Goal: Information Seeking & Learning: Learn about a topic

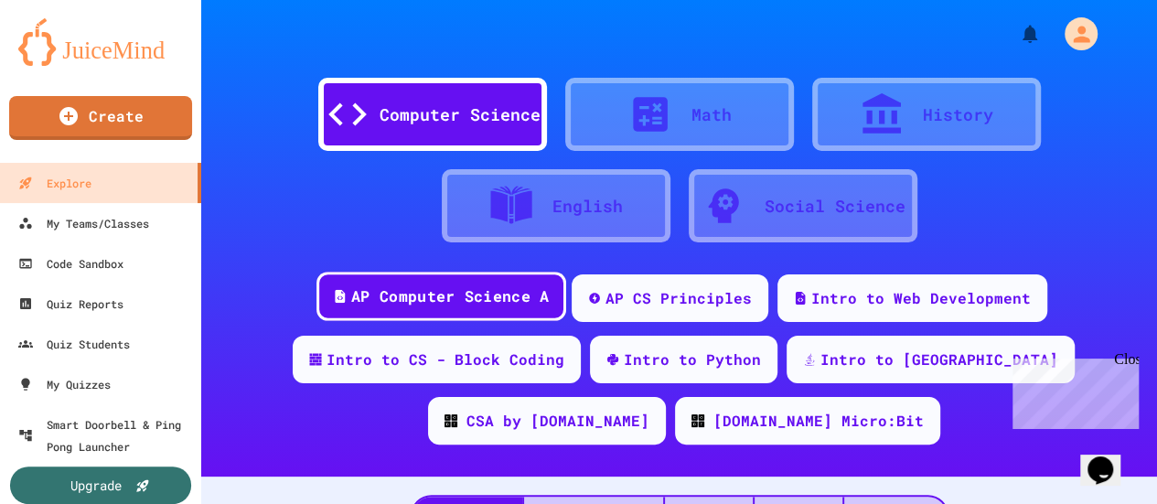
click at [477, 292] on div "AP Computer Science A" at bounding box center [450, 296] width 198 height 23
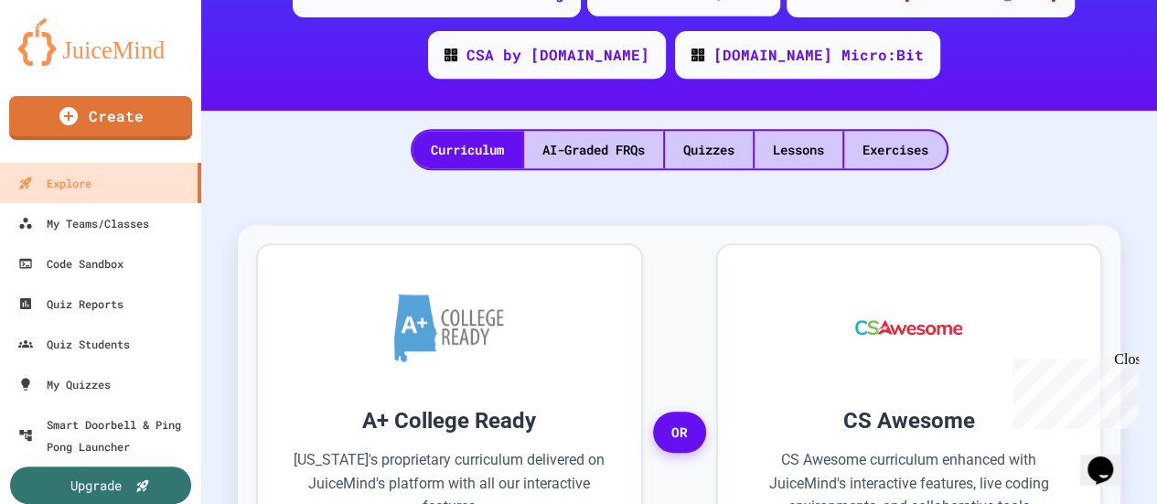
scroll to position [549, 0]
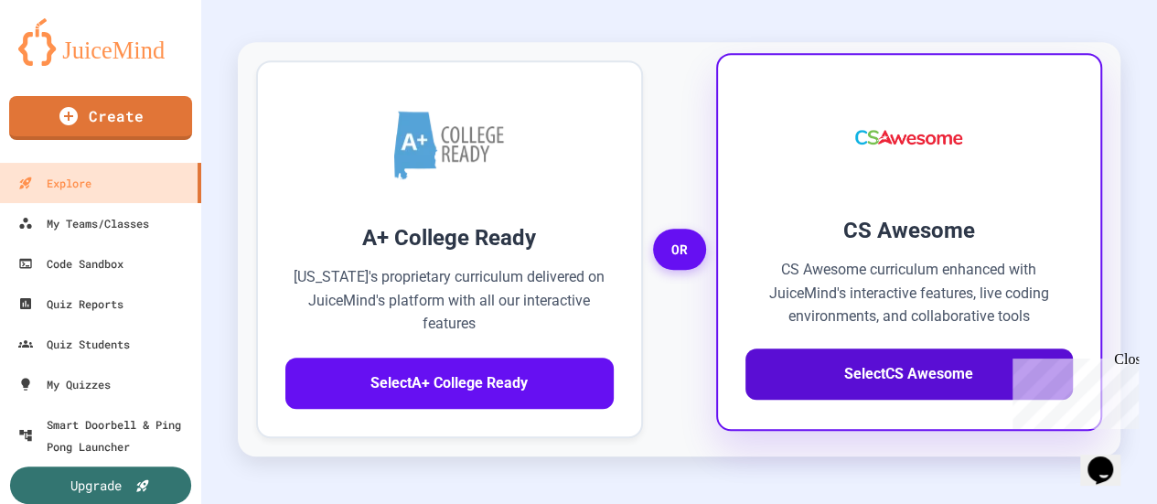
click at [862, 374] on button "Select CS Awesome" at bounding box center [909, 373] width 328 height 51
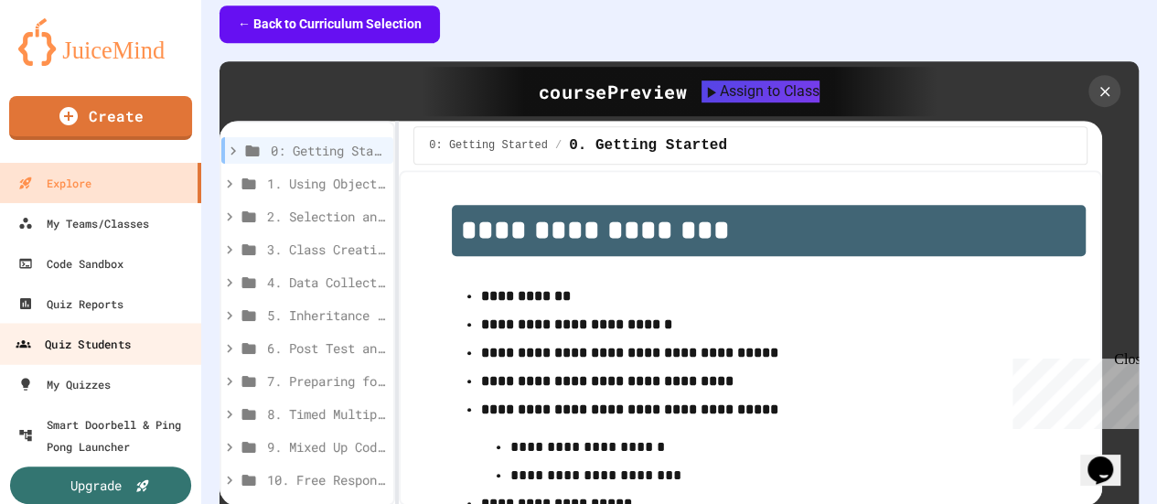
scroll to position [18, 0]
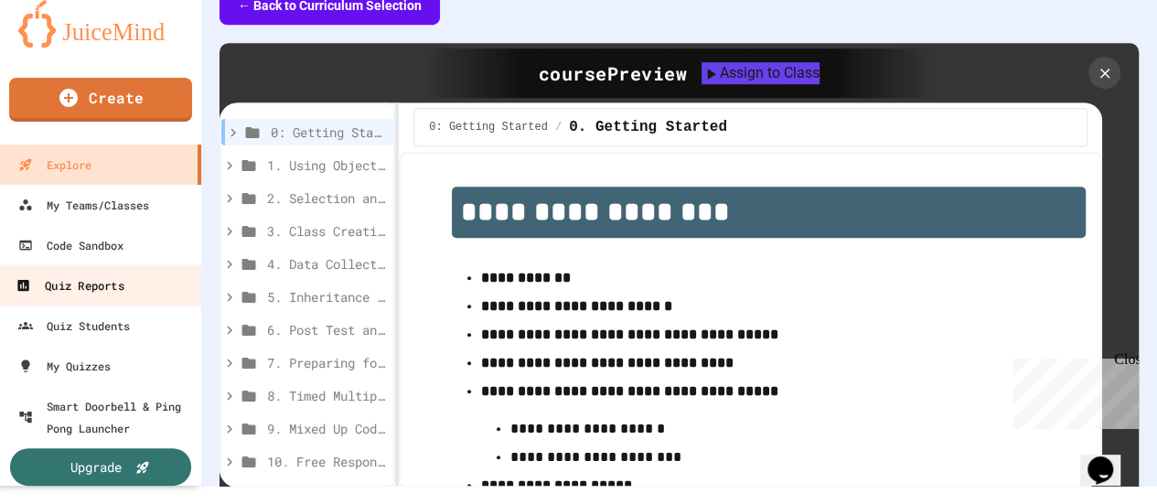
click at [113, 281] on div "Quiz Reports" at bounding box center [70, 285] width 108 height 23
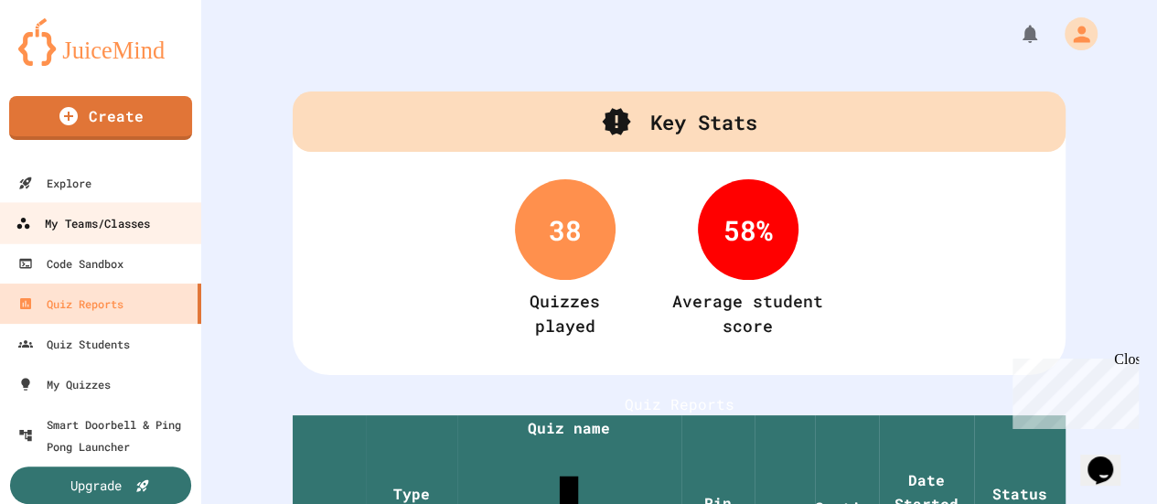
click at [55, 218] on div "My Teams/Classes" at bounding box center [83, 223] width 134 height 23
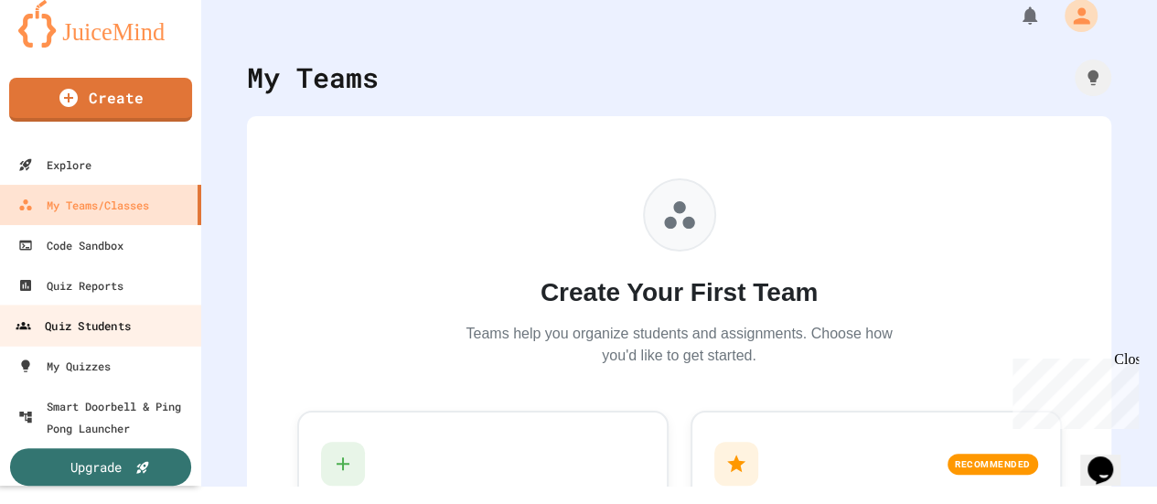
click at [102, 319] on div "Quiz Students" at bounding box center [73, 326] width 115 height 23
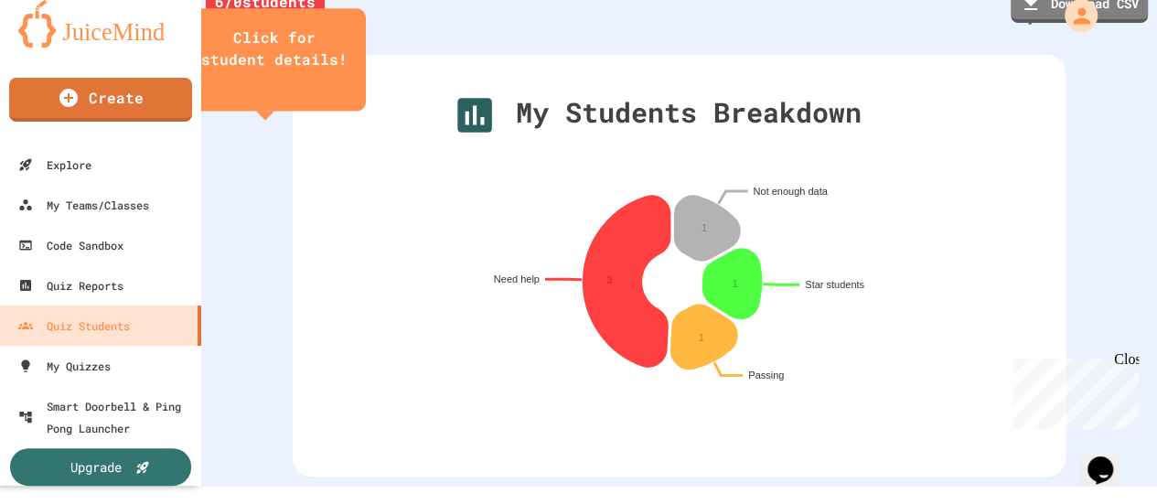
scroll to position [274, 0]
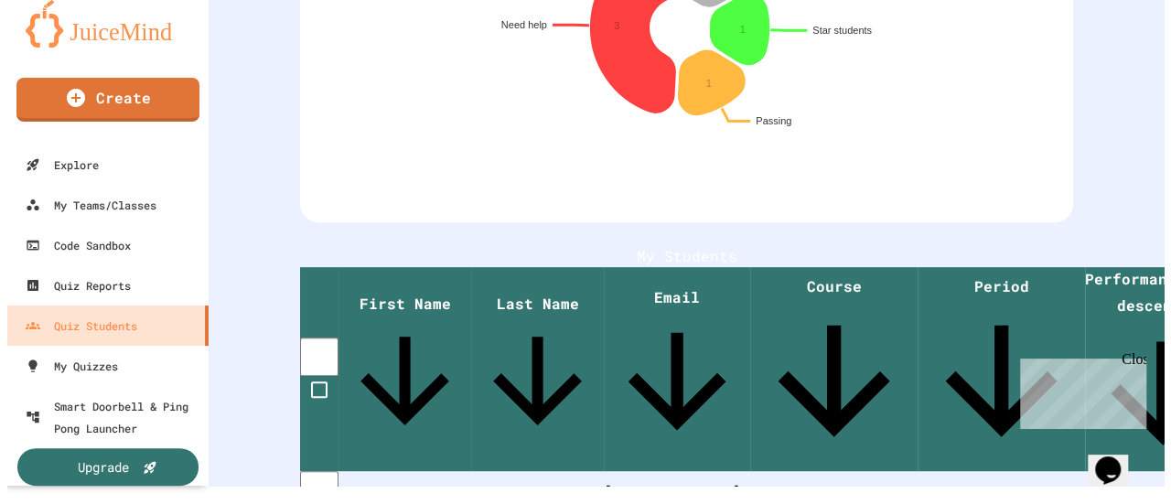
scroll to position [0, 0]
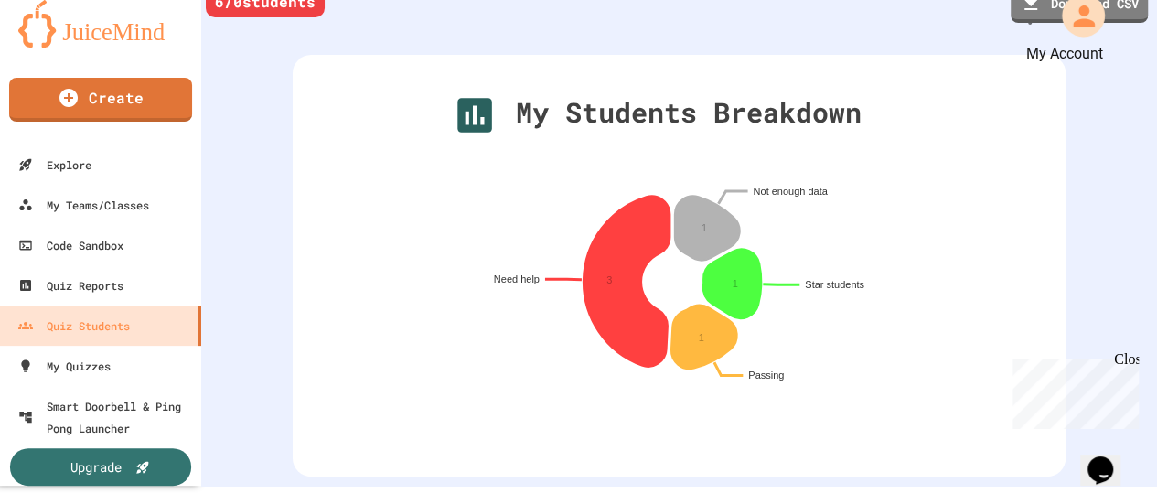
click at [1074, 11] on icon "My Account" at bounding box center [1083, 15] width 32 height 32
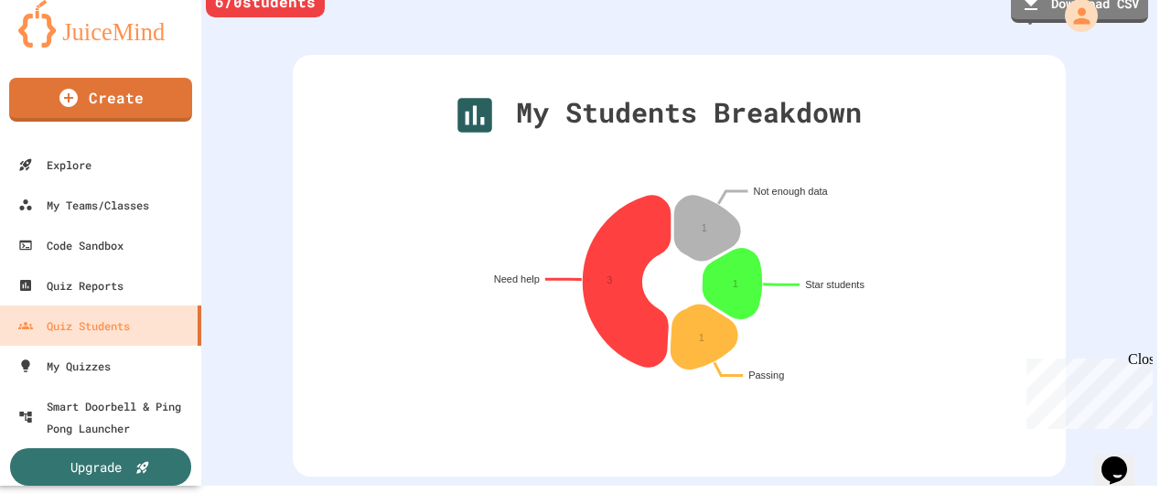
click at [851, 486] on div at bounding box center [578, 486] width 1157 height 0
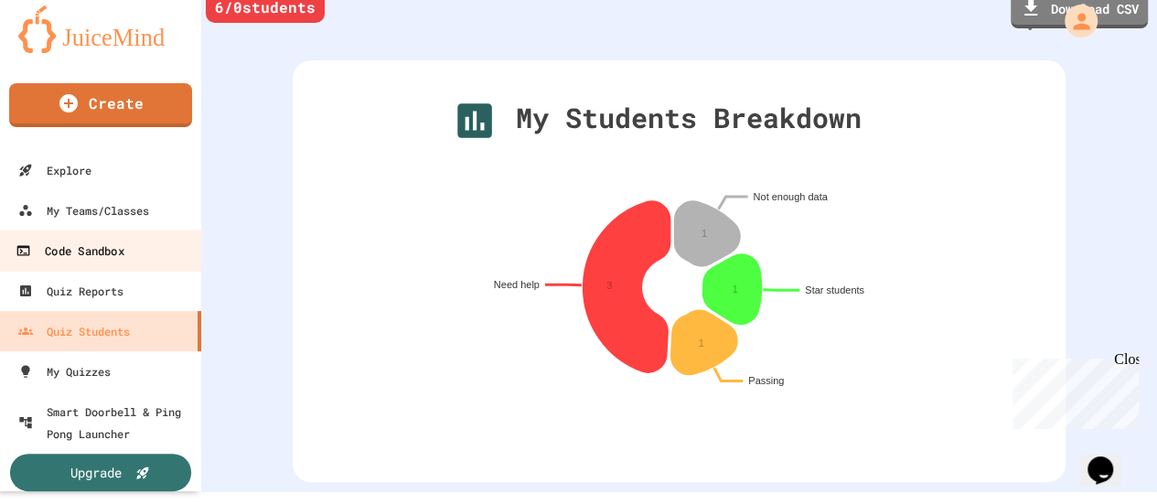
scroll to position [18, 0]
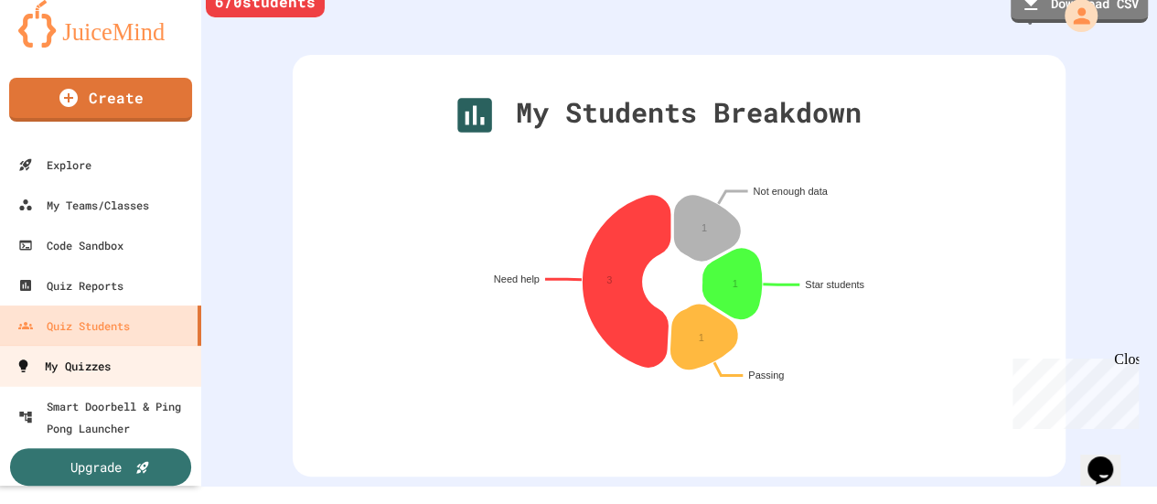
click at [98, 368] on div "My Quizzes" at bounding box center [63, 366] width 95 height 23
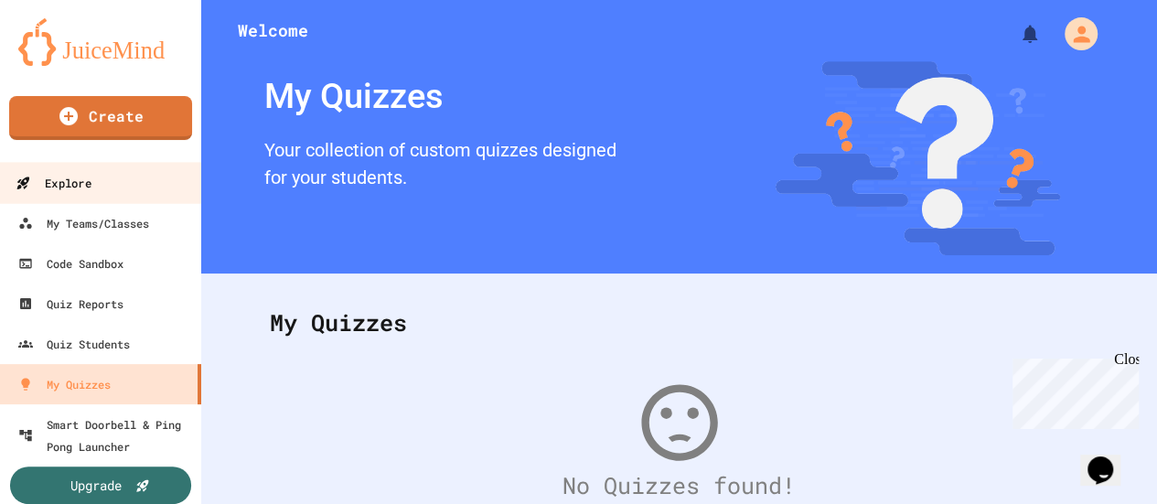
click at [73, 184] on div "Explore" at bounding box center [53, 183] width 75 height 23
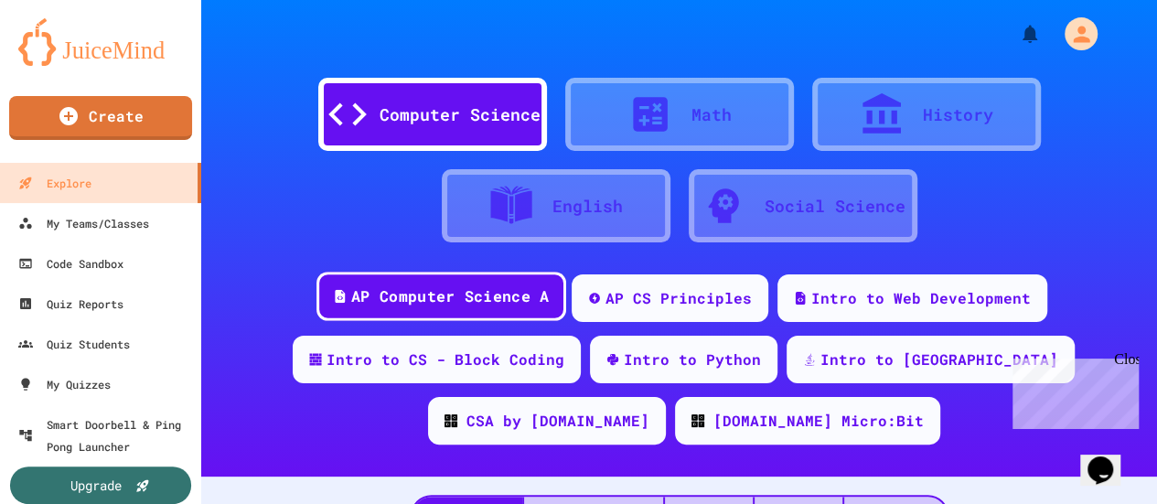
click at [413, 300] on div "AP Computer Science A" at bounding box center [450, 296] width 198 height 23
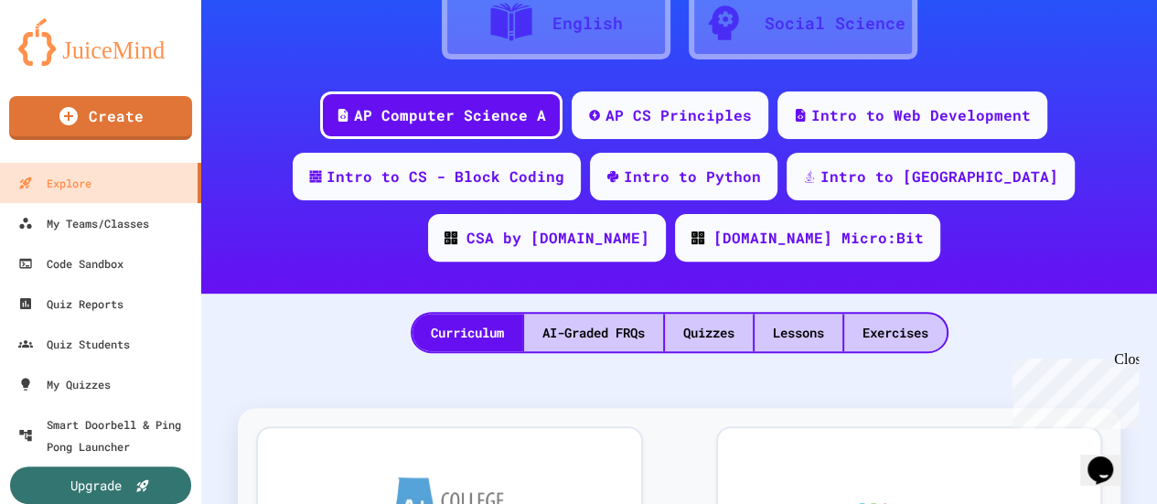
scroll to position [274, 0]
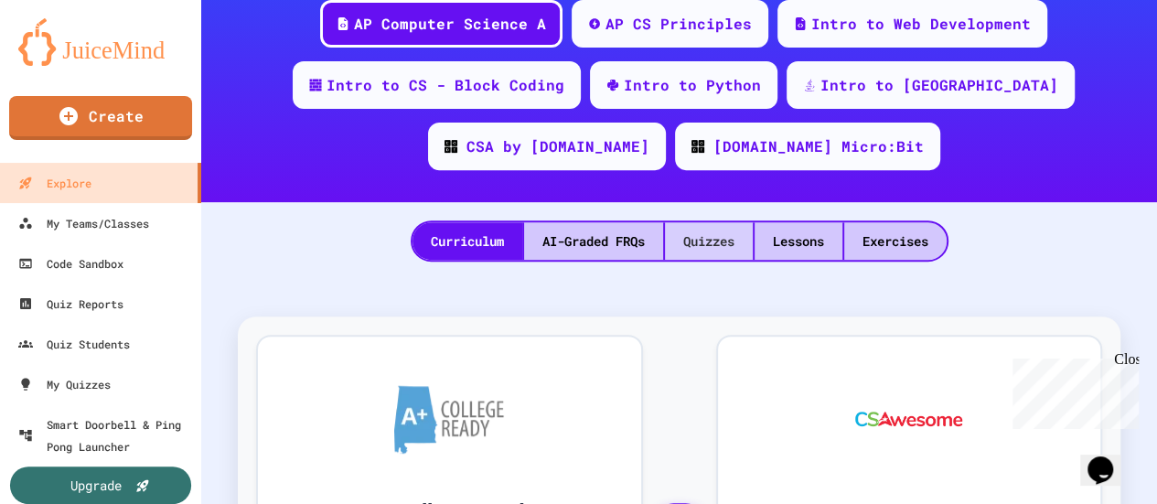
click at [715, 241] on div "Quizzes" at bounding box center [709, 241] width 88 height 38
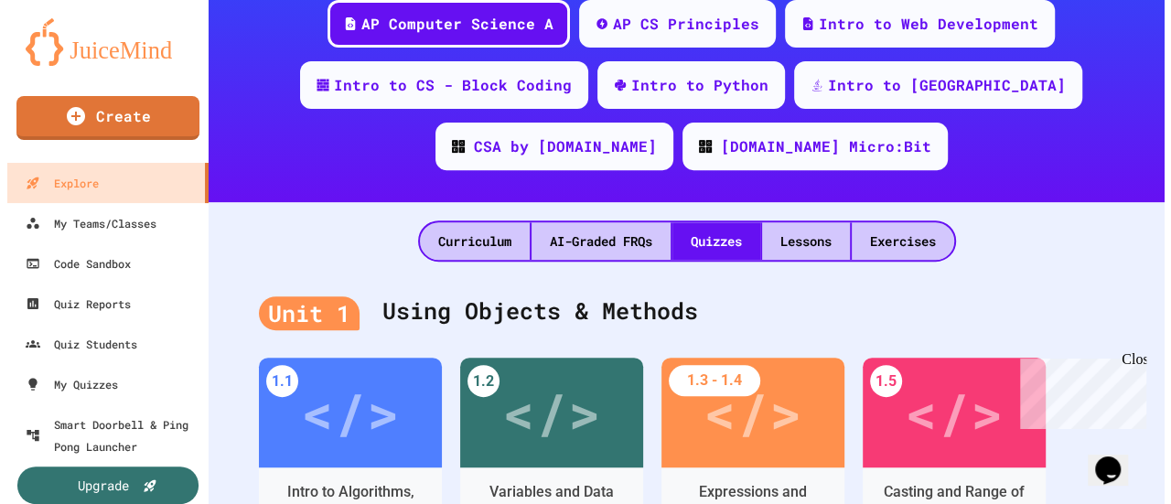
scroll to position [549, 0]
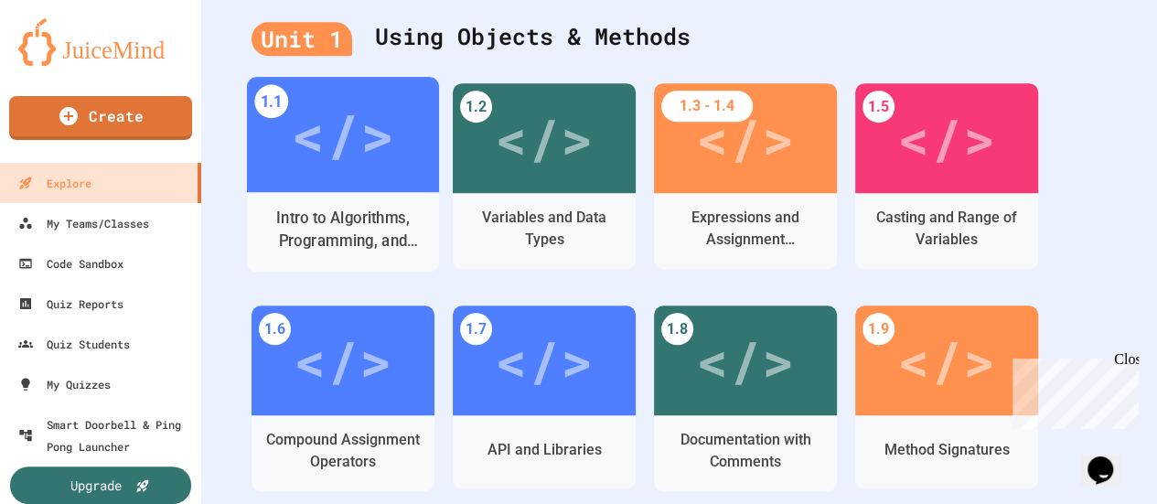
click at [362, 219] on div "Intro to Algorithms, Programming, and Compilers" at bounding box center [344, 230] width 164 height 46
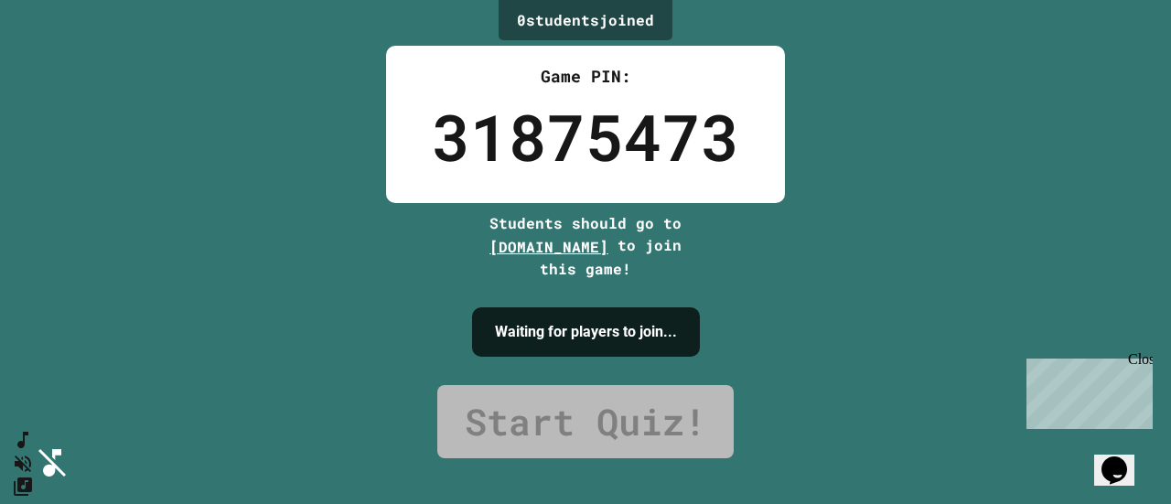
click at [556, 415] on link "Start Quiz!" at bounding box center [585, 421] width 296 height 73
